Goal: Transaction & Acquisition: Obtain resource

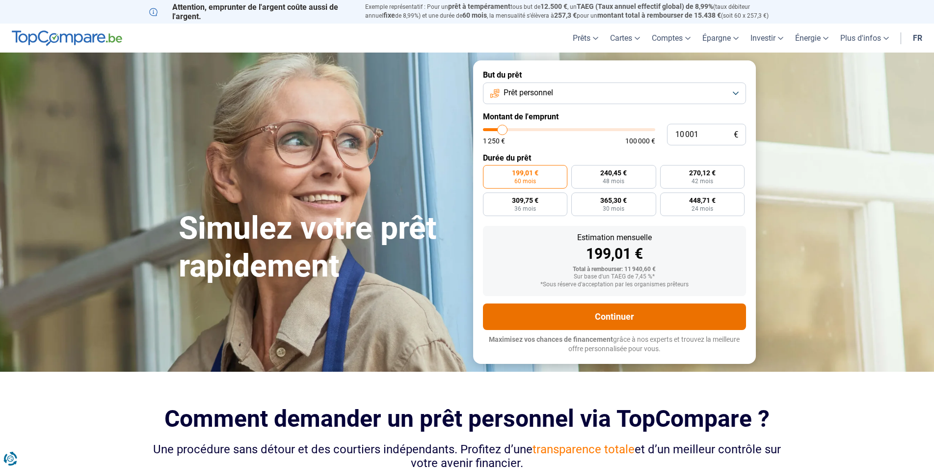
click at [616, 316] on button "Continuer" at bounding box center [614, 316] width 263 height 26
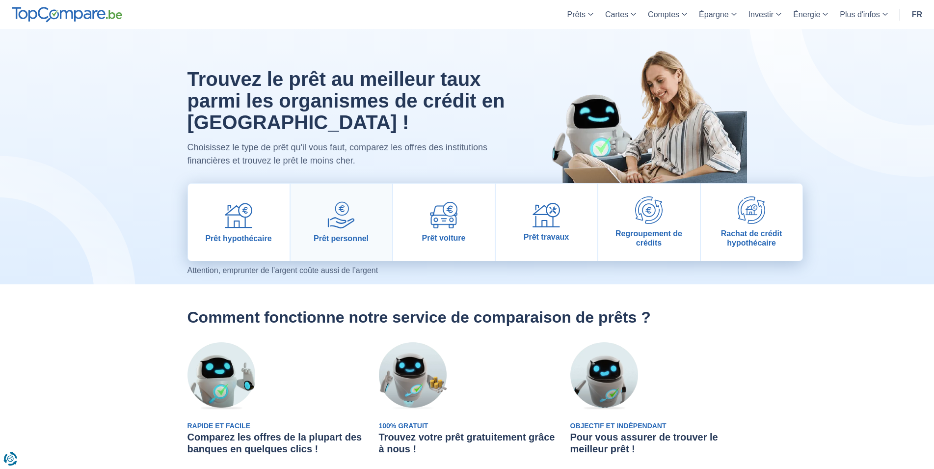
click at [339, 220] on img at bounding box center [340, 214] width 27 height 27
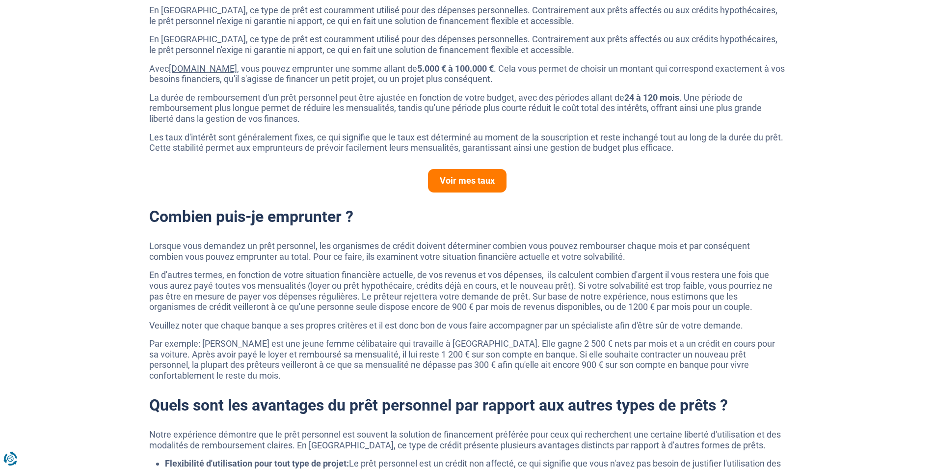
scroll to position [551, 0]
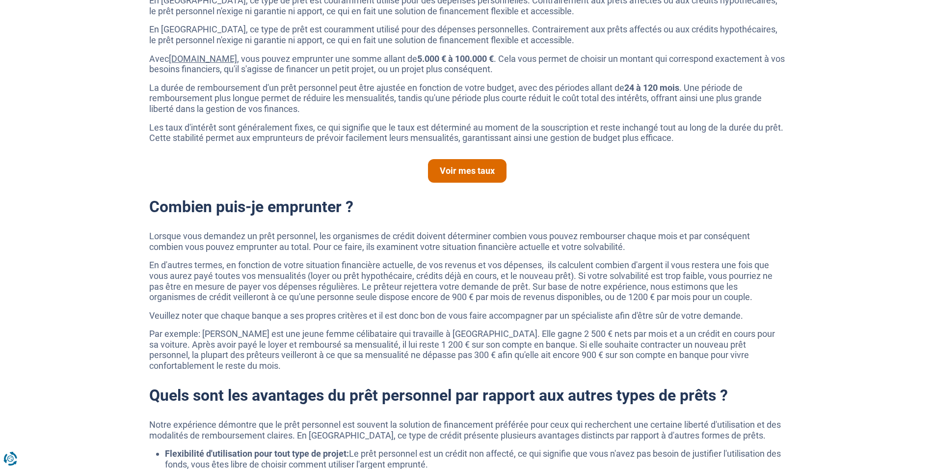
click at [472, 168] on link "Voir mes taux" at bounding box center [467, 171] width 79 height 24
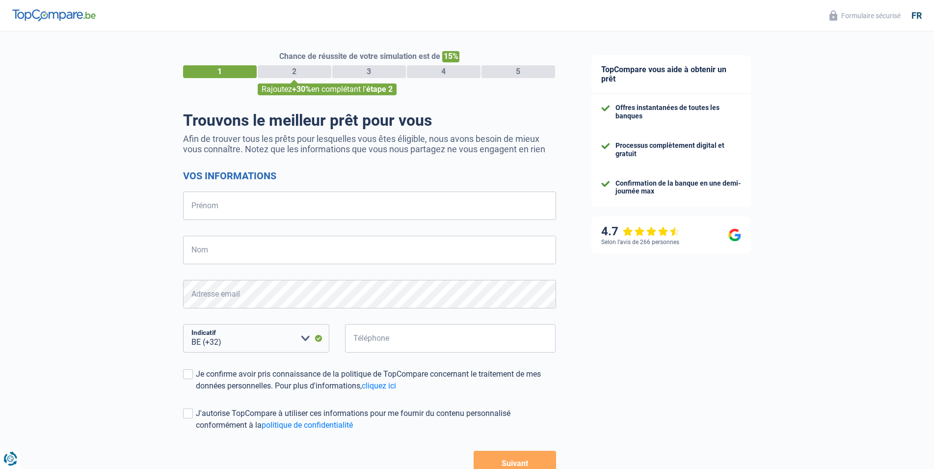
select select "32"
